Goal: Task Accomplishment & Management: Manage account settings

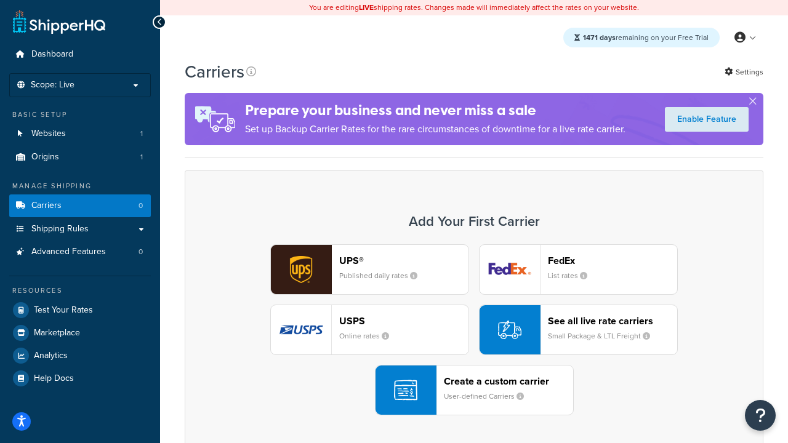
click at [474, 330] on div "UPS® Published daily rates FedEx List rates USPS Online rates See all live rate…" at bounding box center [474, 329] width 553 height 171
click at [612, 260] on header "FedEx" at bounding box center [612, 261] width 129 height 12
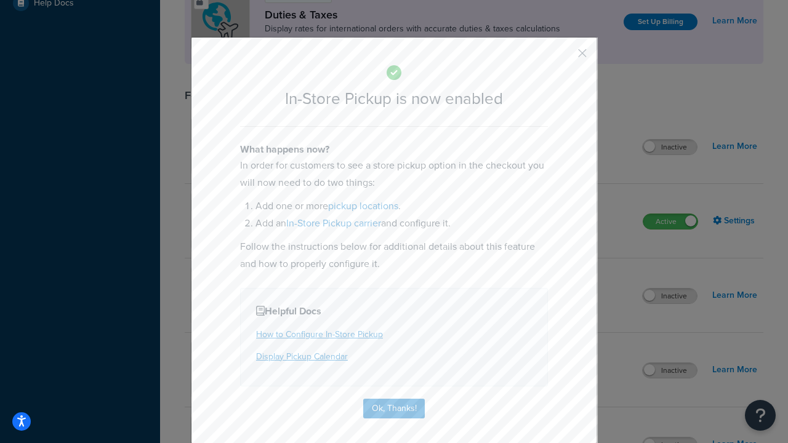
click at [564, 57] on button "button" at bounding box center [564, 57] width 3 height 3
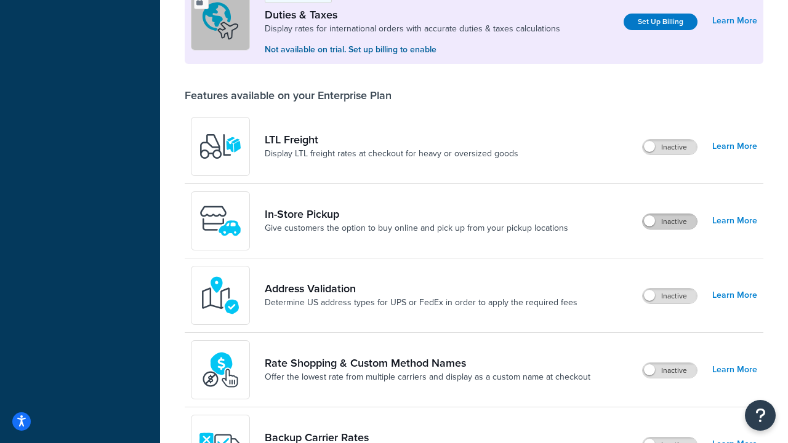
scroll to position [375, 0]
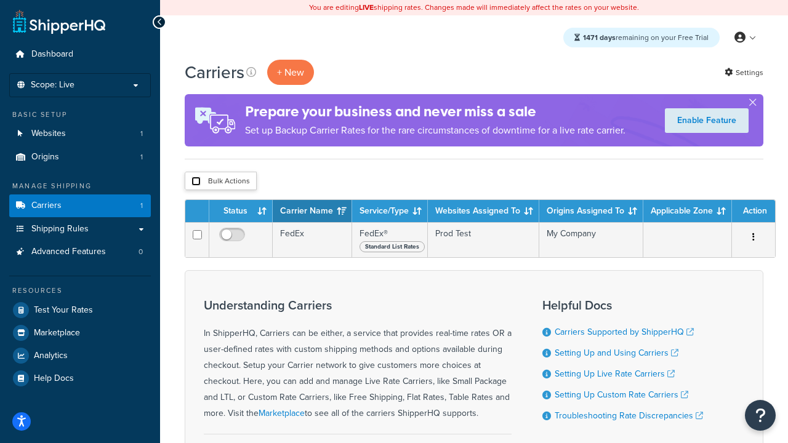
click at [196, 182] on input "checkbox" at bounding box center [195, 181] width 9 height 9
checkbox input "true"
click at [0, 0] on button "Delete" at bounding box center [0, 0] width 0 height 0
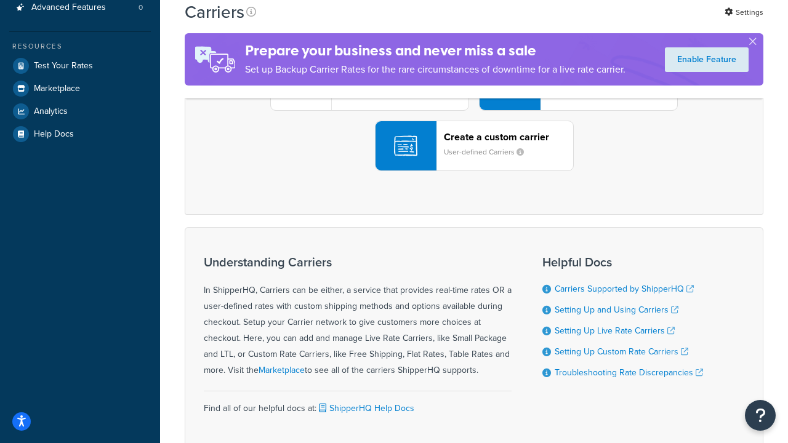
click at [474, 171] on div "UPS® Published daily rates FedEx List rates USPS Online rates See all live rate…" at bounding box center [474, 85] width 553 height 171
click at [612, 22] on header "FedEx" at bounding box center [612, 16] width 129 height 12
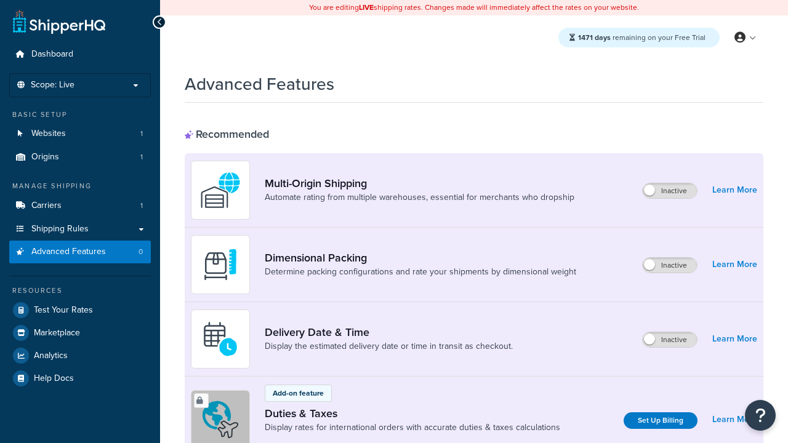
scroll to position [548, 0]
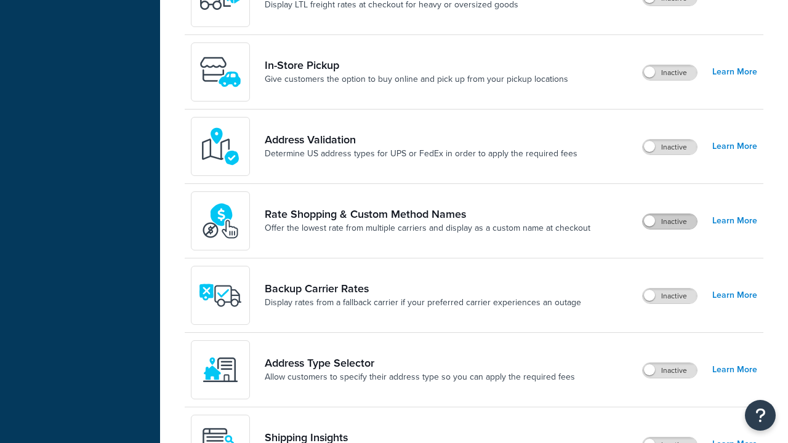
click at [670, 222] on label "Inactive" at bounding box center [670, 221] width 54 height 15
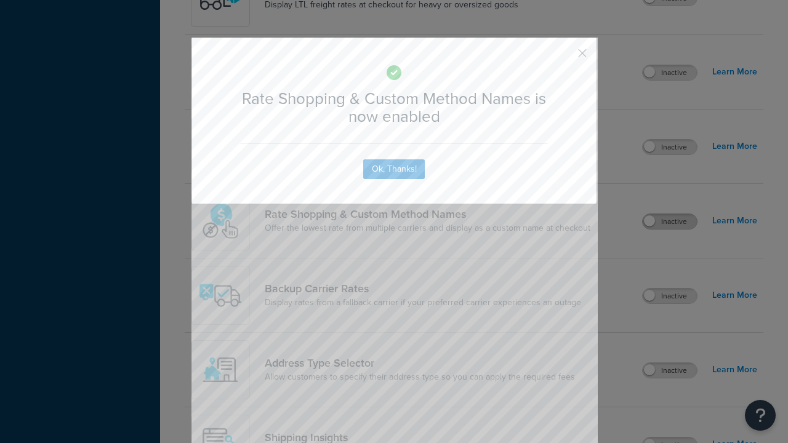
scroll to position [0, 0]
click at [564, 56] on button "button" at bounding box center [564, 57] width 3 height 3
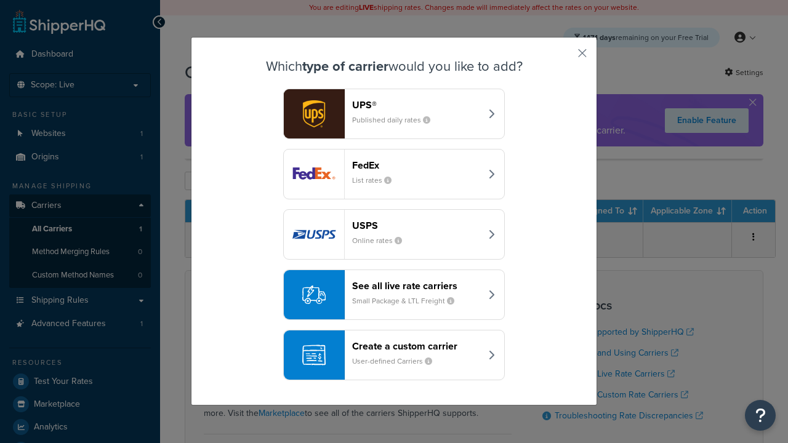
scroll to position [60, 0]
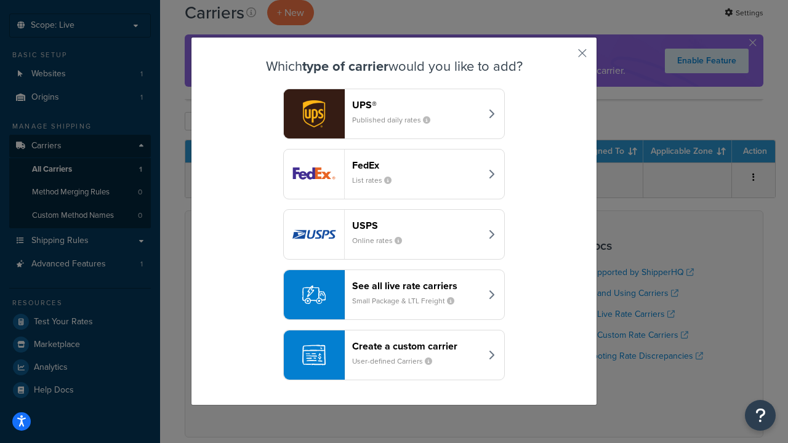
click at [394, 295] on div "See all live rate carriers Small Package & LTL Freight" at bounding box center [416, 295] width 129 height 30
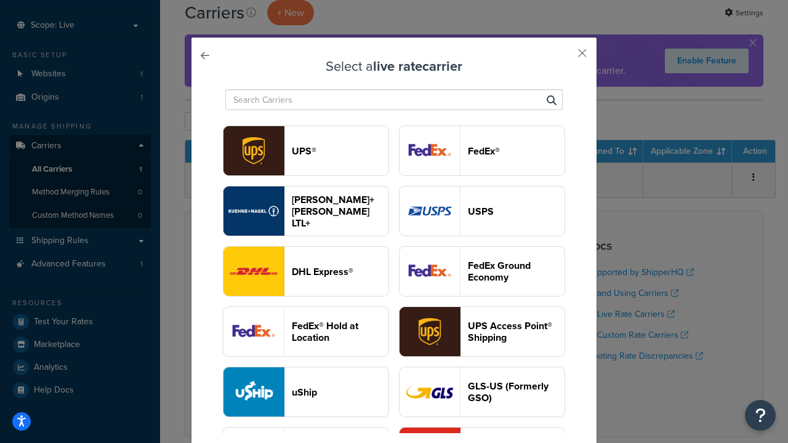
click at [482, 211] on header "USPS" at bounding box center [516, 212] width 97 height 12
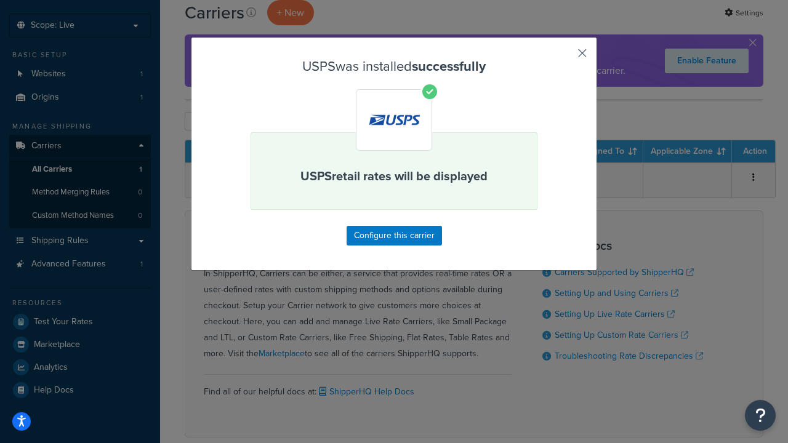
click at [564, 57] on button "button" at bounding box center [564, 57] width 3 height 3
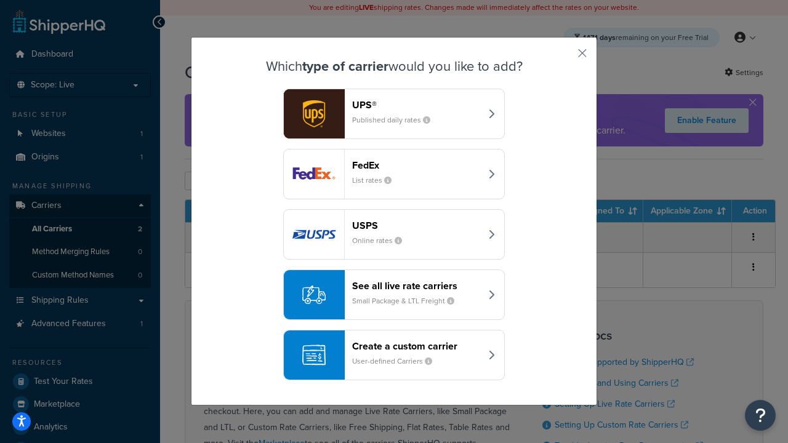
click at [394, 295] on div "See all live rate carriers Small Package & LTL Freight" at bounding box center [416, 295] width 129 height 30
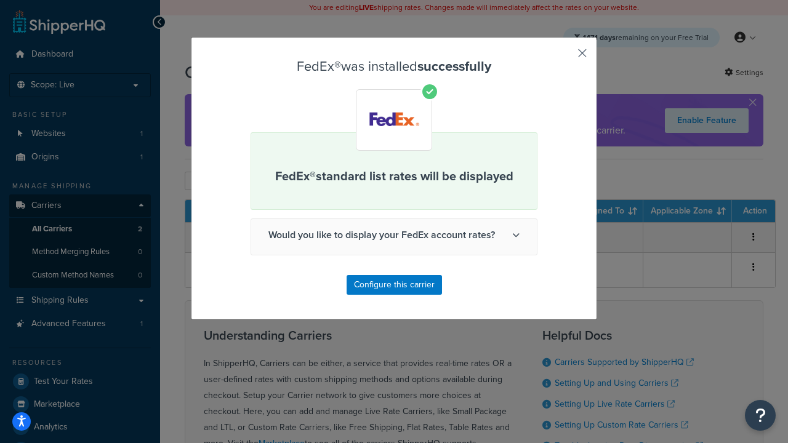
click at [564, 57] on button "button" at bounding box center [564, 57] width 3 height 3
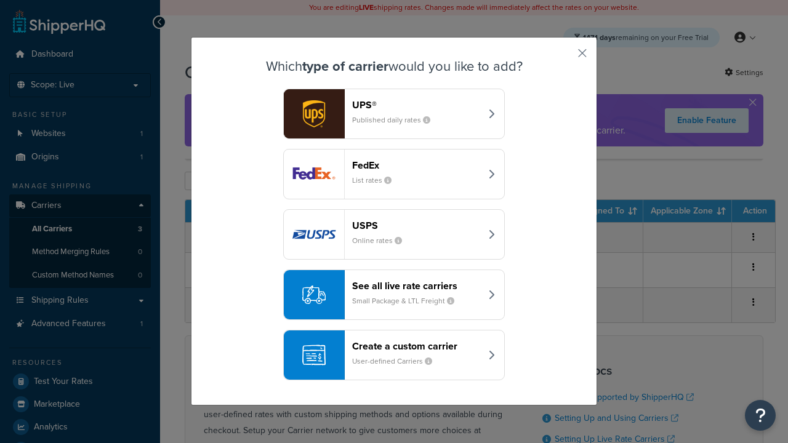
scroll to position [60, 0]
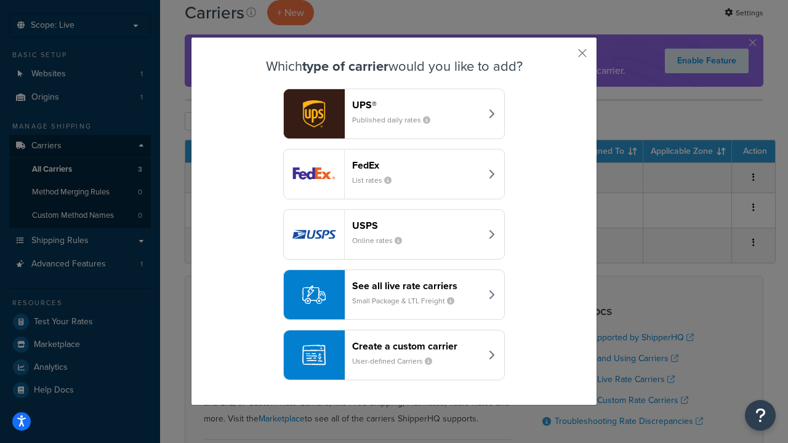
click at [394, 295] on div "See all live rate carriers Small Package & LTL Freight" at bounding box center [416, 295] width 129 height 30
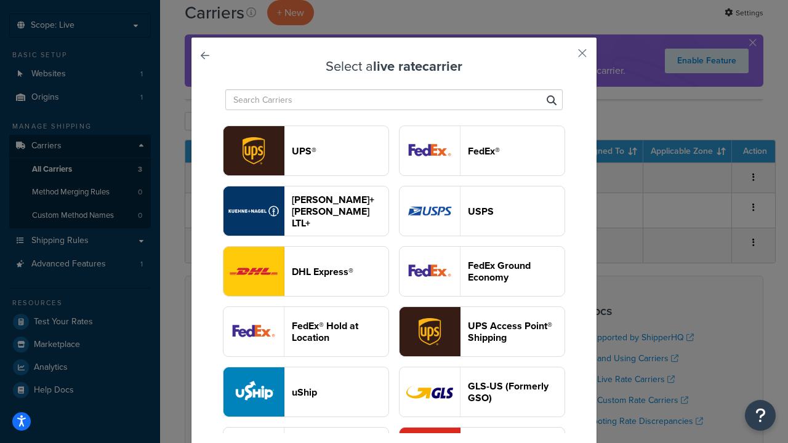
click at [340, 151] on header "UPS®" at bounding box center [340, 151] width 97 height 12
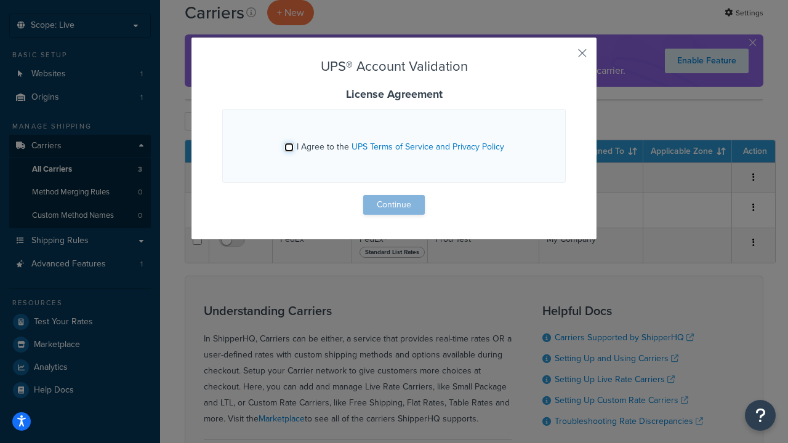
click at [289, 147] on input "I Agree to the UPS Terms of Service and Privacy Policy" at bounding box center [288, 147] width 9 height 9
checkbox input "true"
click at [394, 205] on button "Continue" at bounding box center [394, 205] width 62 height 20
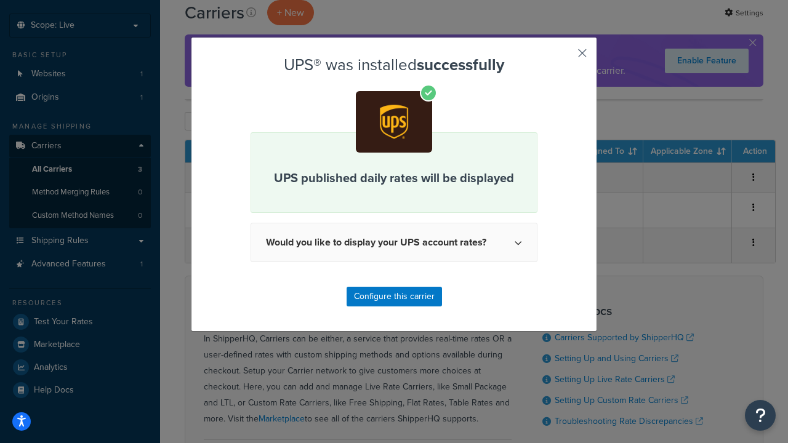
click at [564, 57] on button "button" at bounding box center [564, 57] width 3 height 3
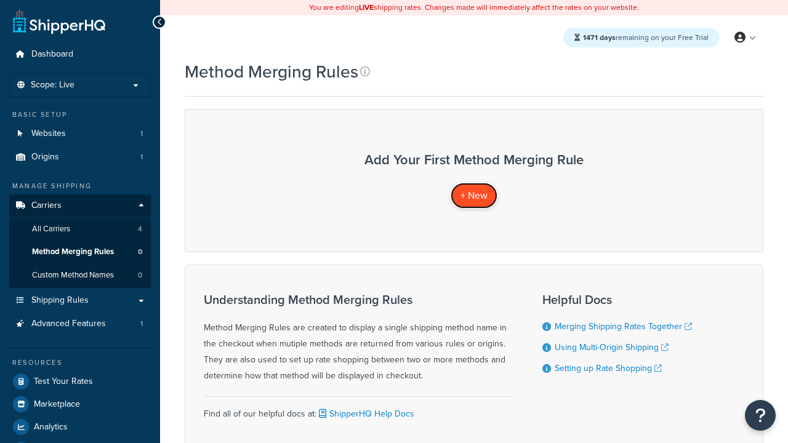
click at [474, 195] on span "+ New" at bounding box center [473, 195] width 27 height 14
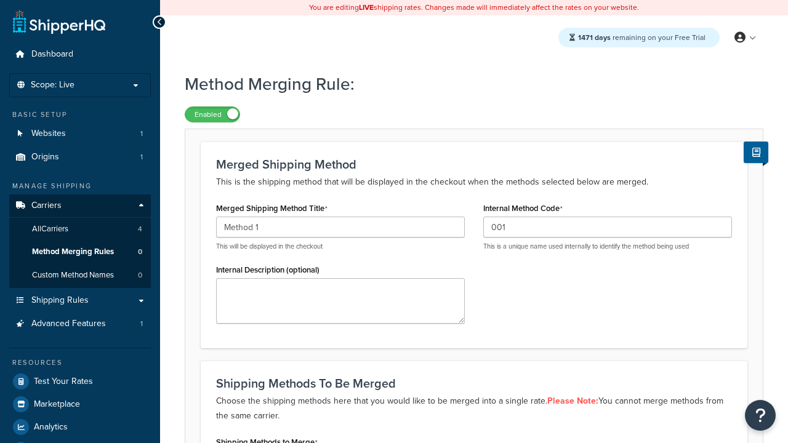
type input "001"
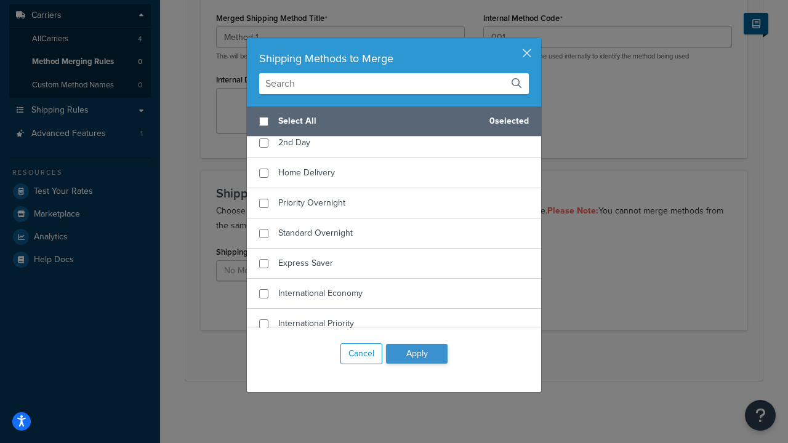
click at [292, 119] on span "Ground" at bounding box center [292, 112] width 29 height 13
checkbox input "true"
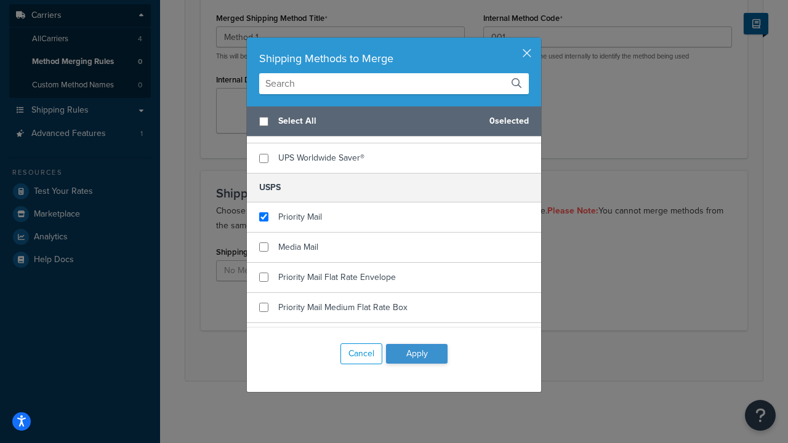
click at [417, 354] on button "Apply" at bounding box center [417, 354] width 62 height 20
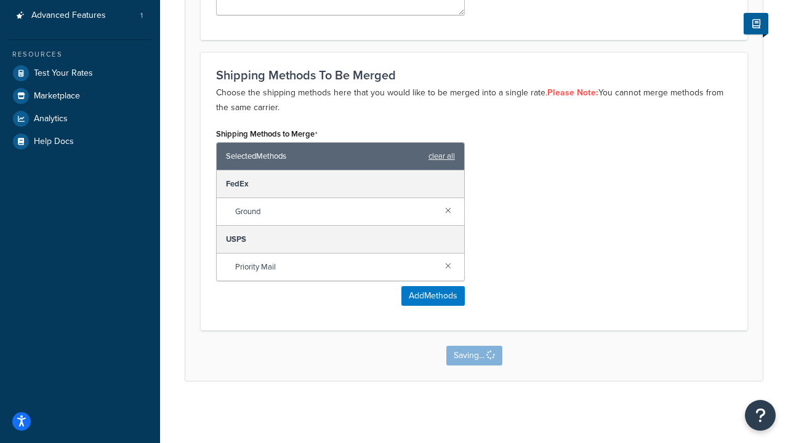
scroll to position [0, 0]
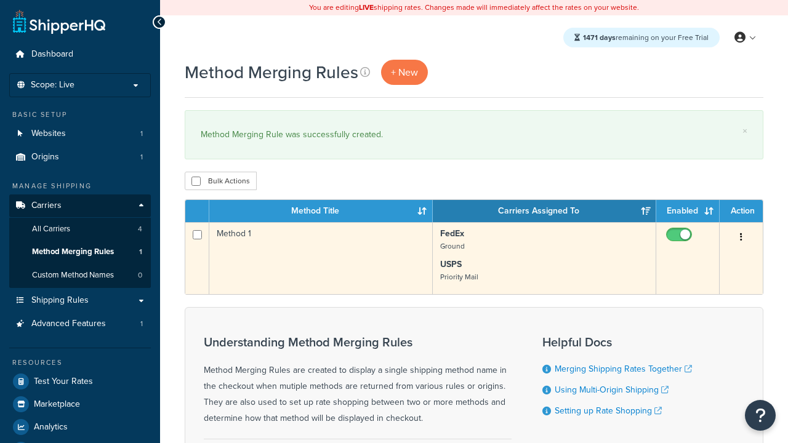
click at [741, 238] on icon "button" at bounding box center [741, 237] width 2 height 9
click at [0, 0] on link "Edit" at bounding box center [0, 0] width 0 height 0
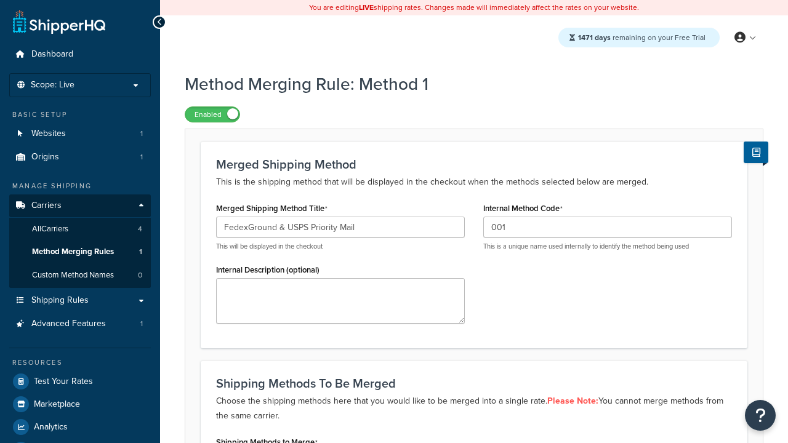
scroll to position [309, 0]
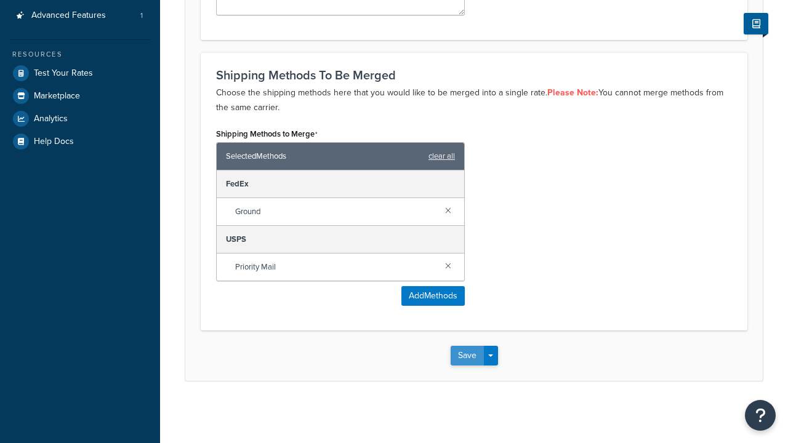
type input "FedexGround & USPS Priority Mail"
click at [467, 356] on button "Save" at bounding box center [467, 356] width 33 height 20
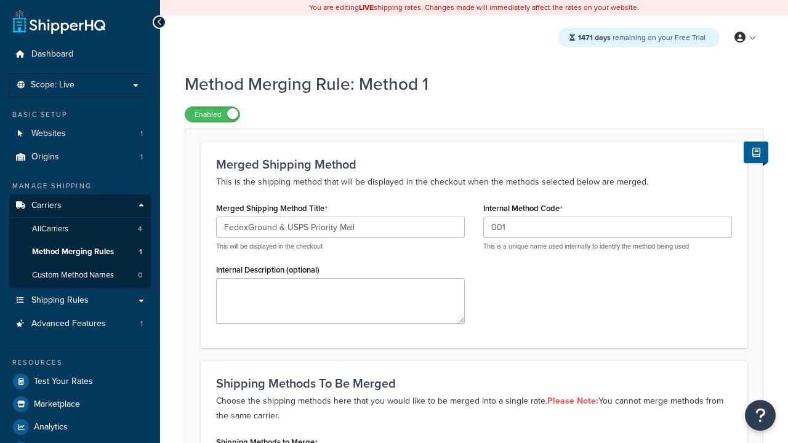
scroll to position [0, 0]
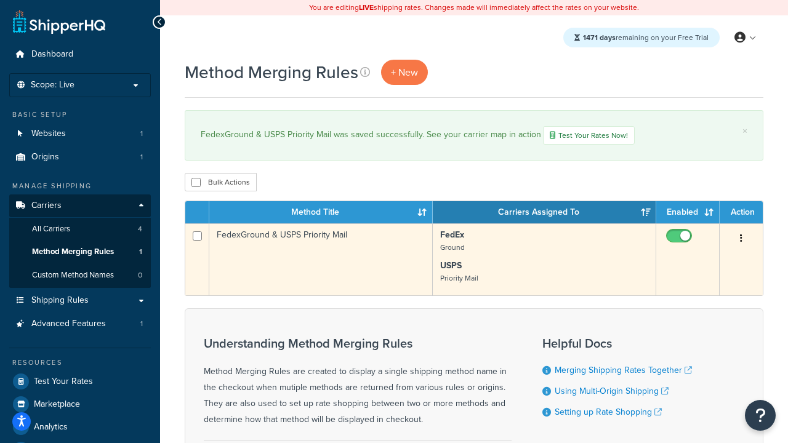
click at [741, 240] on icon "button" at bounding box center [741, 238] width 2 height 9
click at [0, 0] on link "Duplicate" at bounding box center [0, 0] width 0 height 0
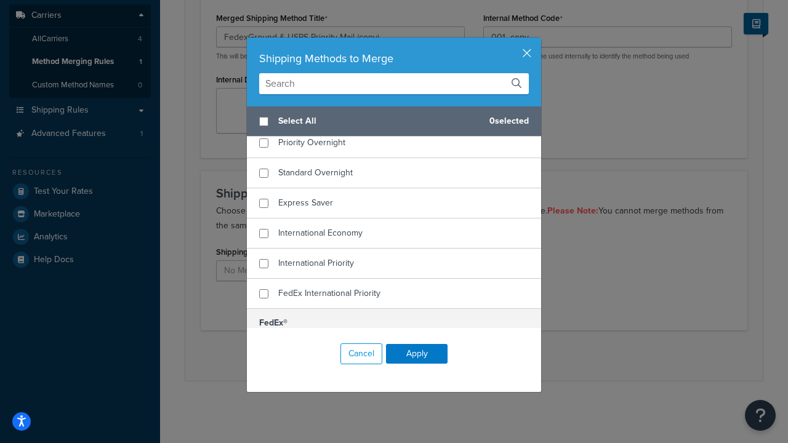
click at [307, 119] on span "Home Delivery" at bounding box center [306, 112] width 57 height 13
checkbox input "true"
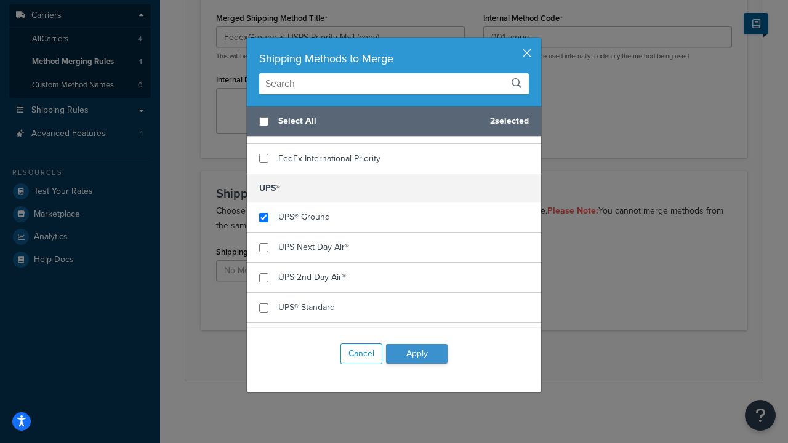
click at [417, 354] on button "Apply" at bounding box center [417, 354] width 62 height 20
click at [467, 356] on button "Save" at bounding box center [467, 356] width 33 height 20
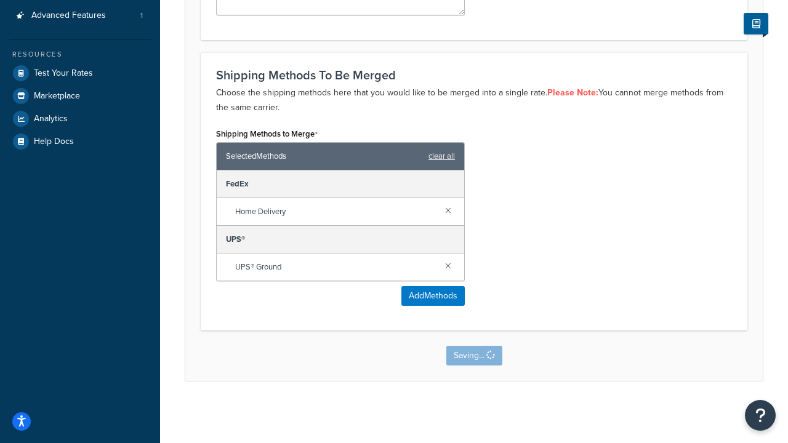
scroll to position [0, 0]
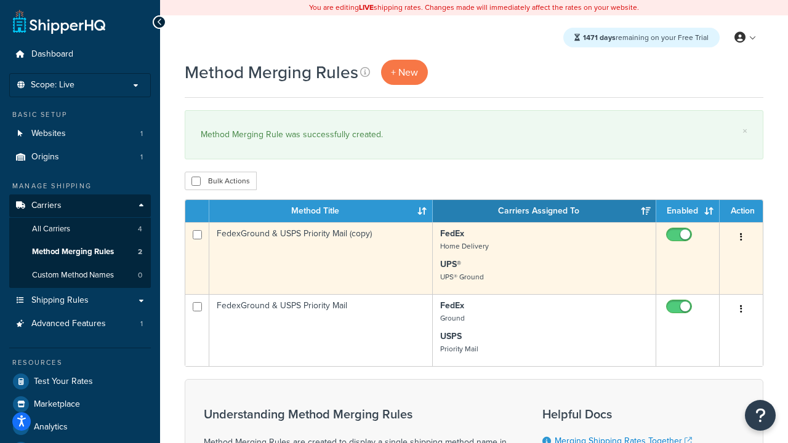
click at [741, 238] on icon "button" at bounding box center [741, 237] width 2 height 9
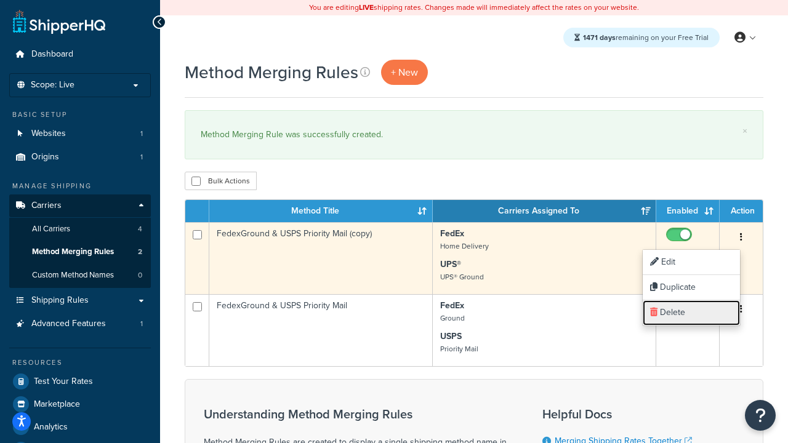
click at [703, 313] on link "Delete" at bounding box center [691, 312] width 97 height 25
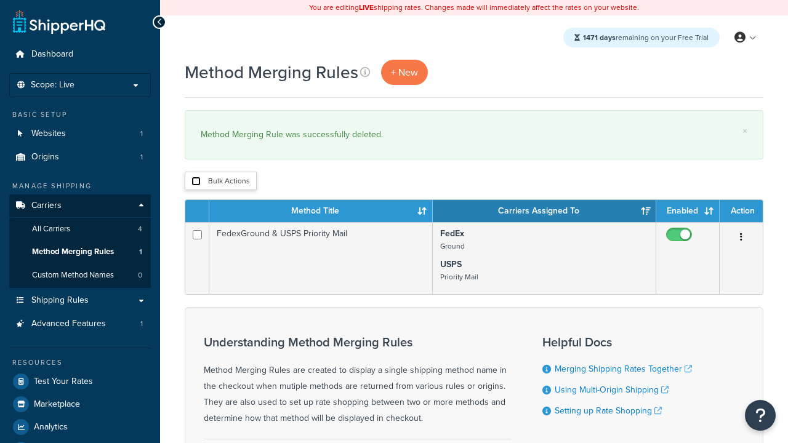
click at [196, 182] on input "checkbox" at bounding box center [195, 181] width 9 height 9
checkbox input "true"
click at [0, 0] on button "Delete" at bounding box center [0, 0] width 0 height 0
